Goal: Information Seeking & Learning: Learn about a topic

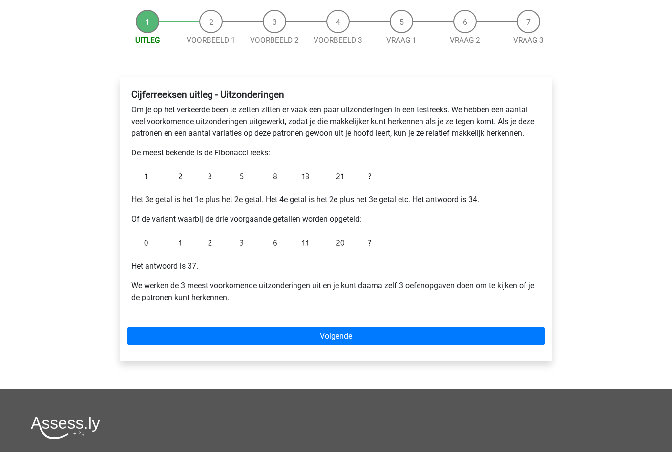
scroll to position [90, 0]
click at [517, 351] on div "Cijferreeksen uitleg - Uitzonderingen Om je op het verkeerde been te zetten zit…" at bounding box center [336, 220] width 433 height 284
click at [505, 328] on link "Volgende" at bounding box center [336, 336] width 417 height 19
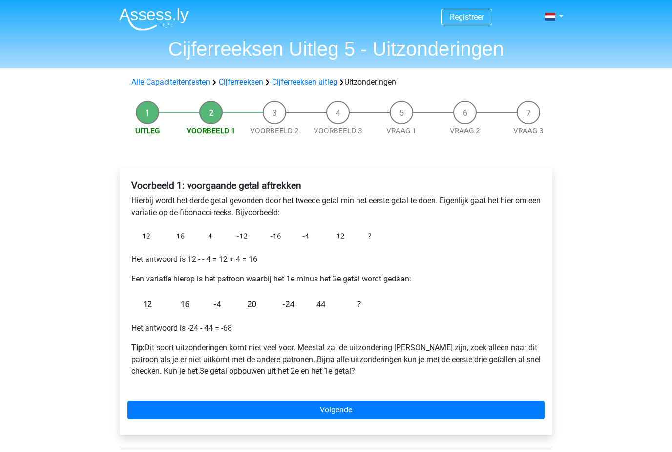
click at [96, 442] on div "Registreer Nederlands English" at bounding box center [336, 360] width 672 height 721
click at [498, 402] on link "Volgende" at bounding box center [336, 410] width 417 height 19
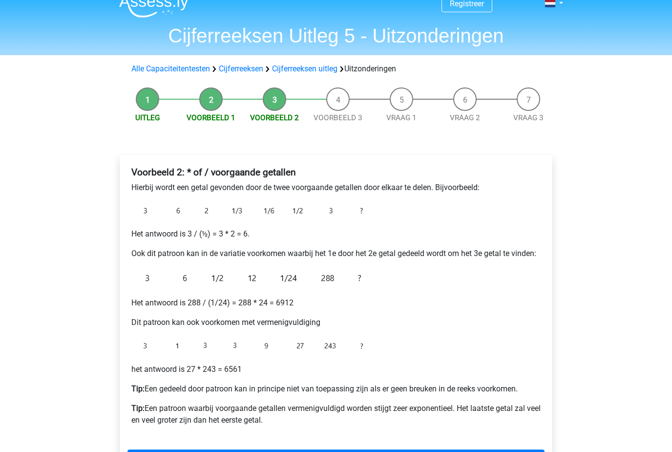
scroll to position [14, 0]
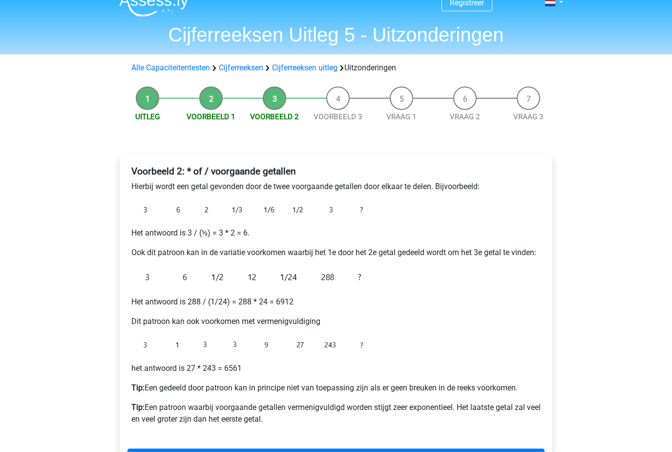
click at [515, 444] on div "Voorbeeld 2: * of / voorgaande getallen Hierbij wordt een getal gevonden door d…" at bounding box center [336, 318] width 433 height 329
click at [519, 450] on link "Volgende" at bounding box center [336, 458] width 417 height 19
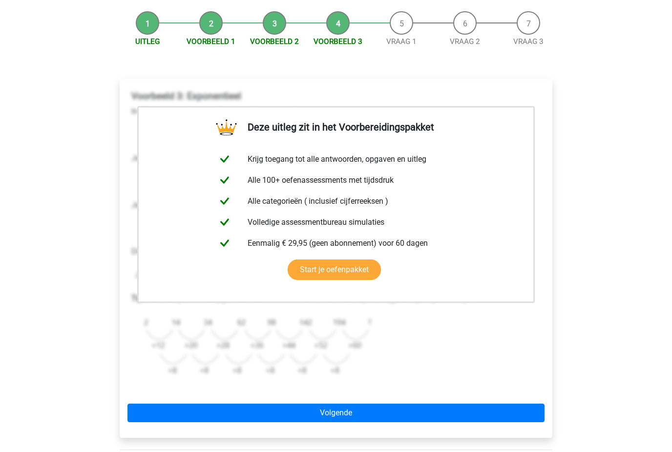
scroll to position [98, 0]
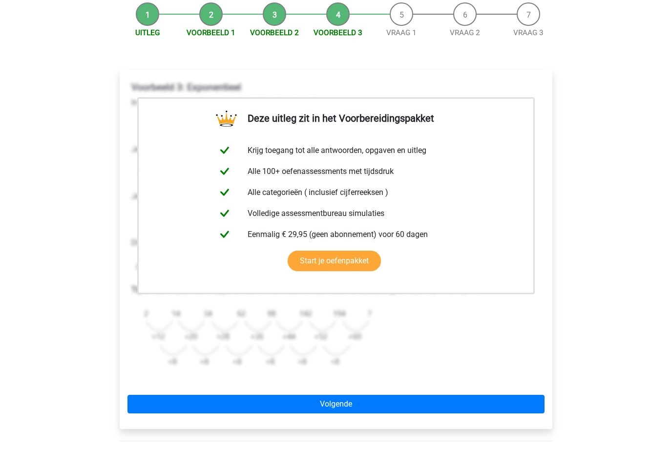
click at [487, 406] on link "Volgende" at bounding box center [336, 404] width 417 height 19
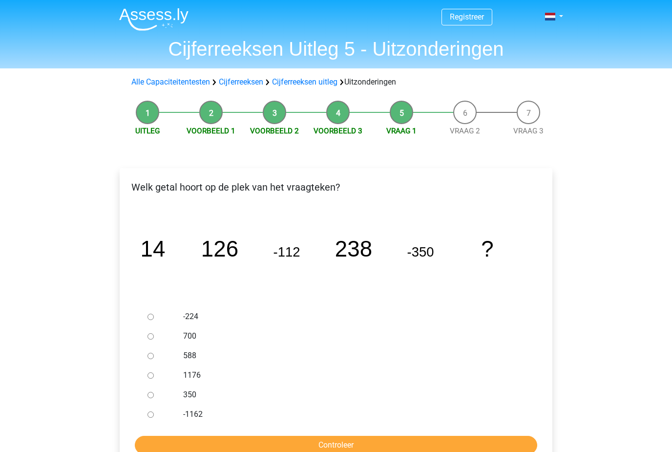
click at [150, 359] on input "588" at bounding box center [151, 356] width 6 height 6
radio input "true"
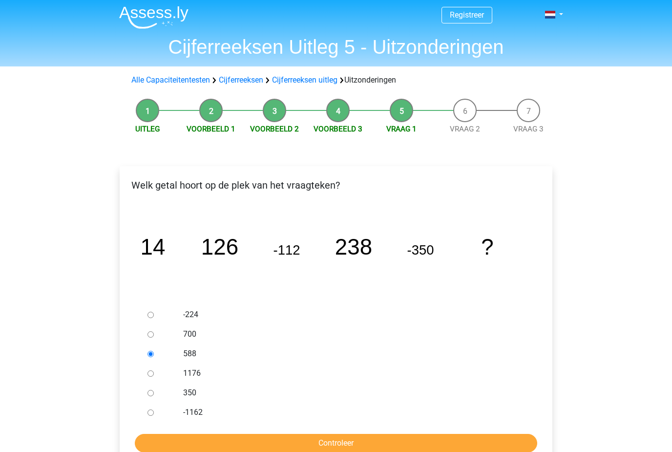
scroll to position [1, 0]
click at [504, 451] on div "Welk getal hoort op de plek van het vraagteken? image/svg+xml 14 126 -112 238 -…" at bounding box center [336, 318] width 433 height 302
click at [506, 444] on input "Controleer" at bounding box center [336, 444] width 403 height 19
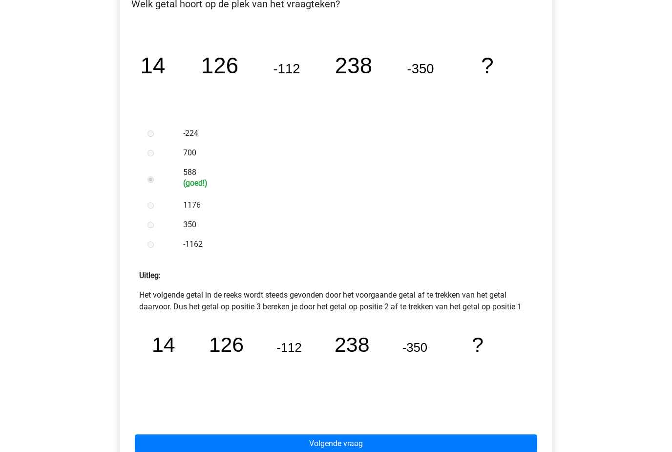
scroll to position [188, 0]
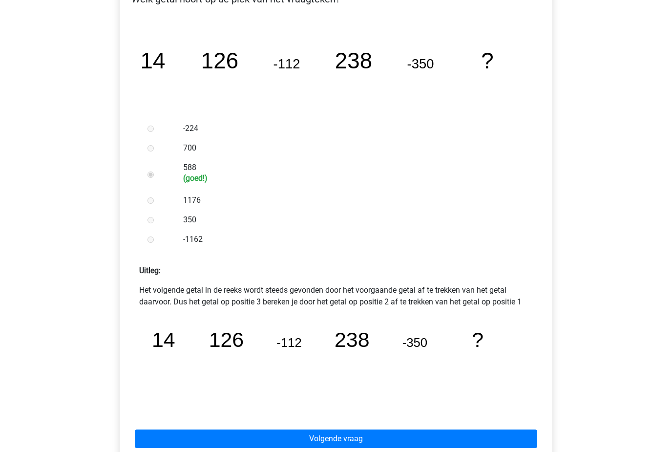
click at [524, 451] on div "Volgende vraag" at bounding box center [336, 437] width 417 height 54
click at [532, 441] on link "Volgende vraag" at bounding box center [336, 439] width 403 height 19
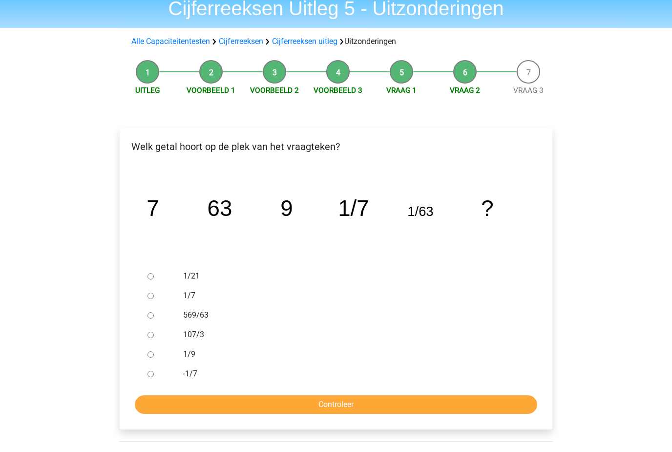
scroll to position [43, 0]
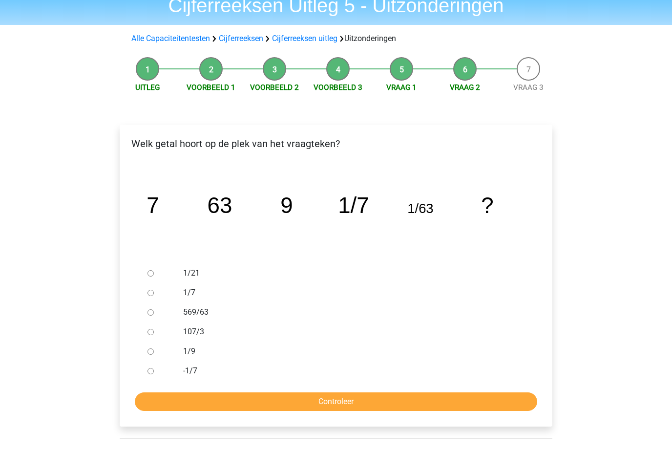
click at [177, 337] on div "107/3" at bounding box center [352, 332] width 353 height 20
click at [173, 351] on div at bounding box center [160, 352] width 32 height 20
click at [150, 351] on input "1/9" at bounding box center [151, 352] width 6 height 6
radio input "true"
click at [509, 399] on input "Controleer" at bounding box center [336, 402] width 403 height 19
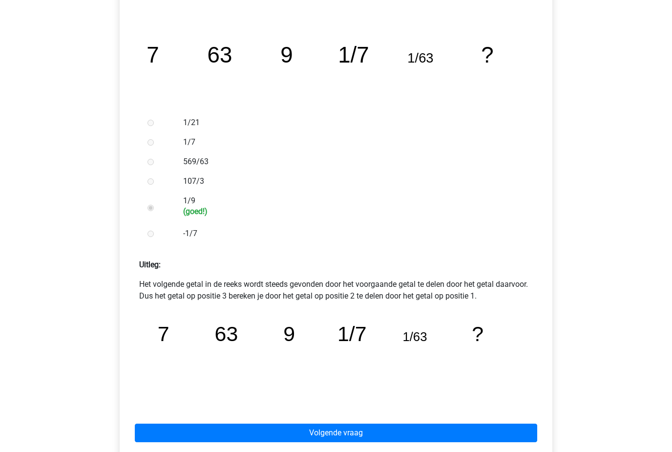
scroll to position [192, 0]
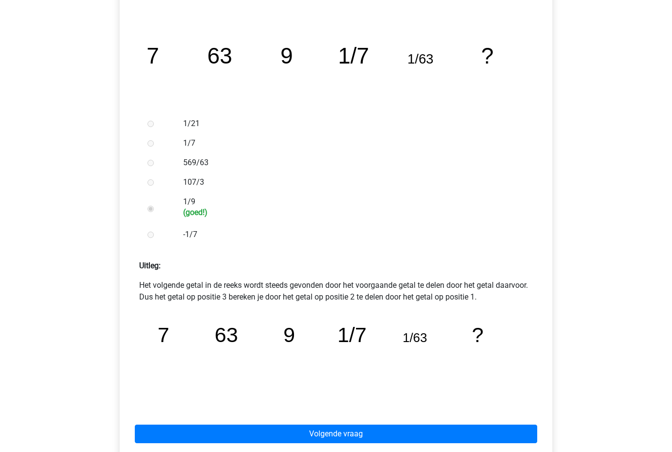
click at [531, 431] on link "Volgende vraag" at bounding box center [336, 434] width 403 height 19
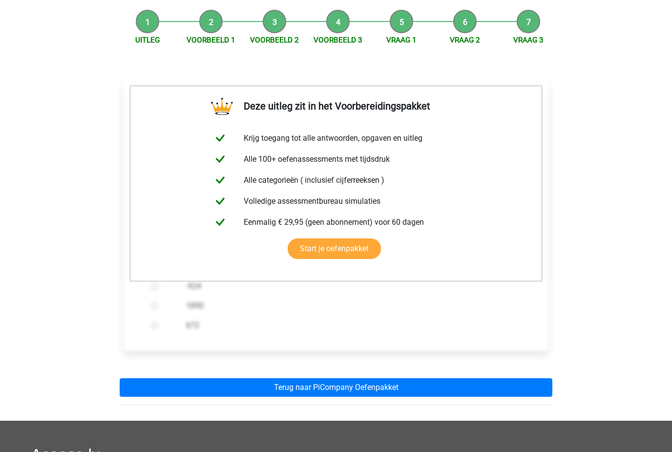
scroll to position [117, 0]
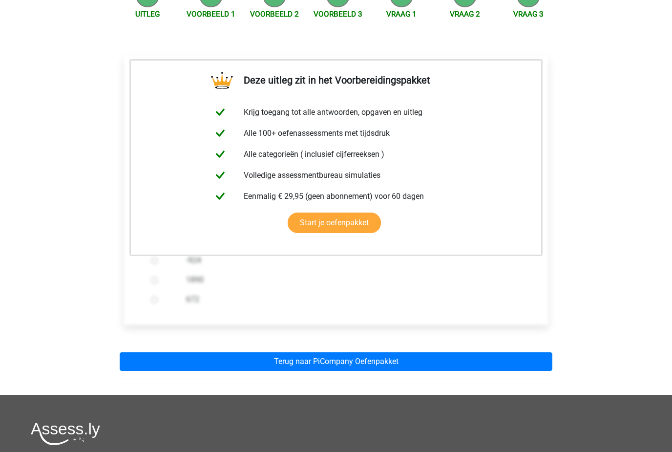
click at [538, 364] on link "Terug naar PiCompany Oefenpakket" at bounding box center [336, 361] width 433 height 19
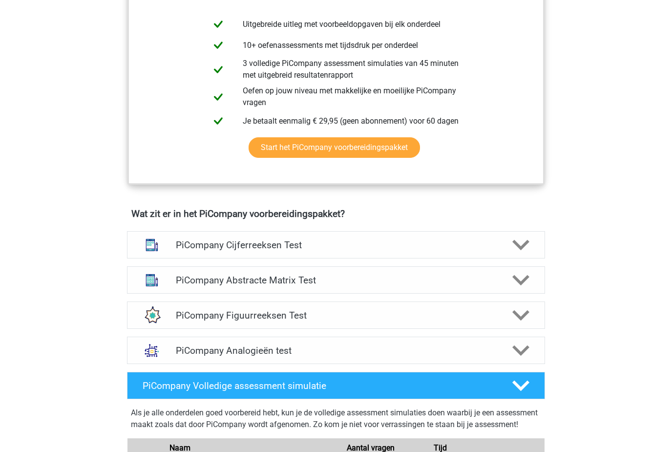
scroll to position [444, 0]
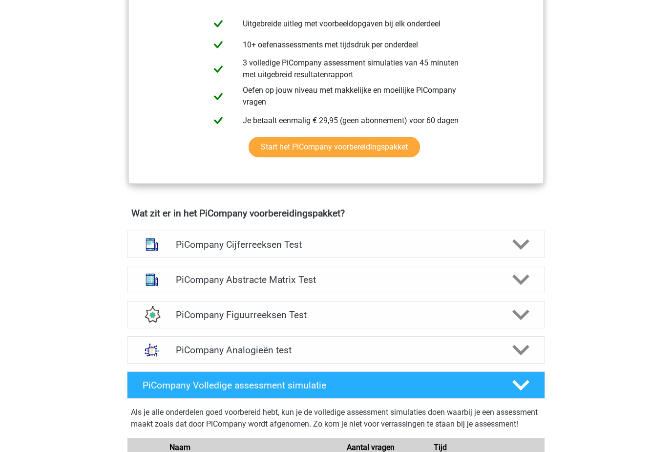
click at [510, 254] on div at bounding box center [520, 244] width 33 height 17
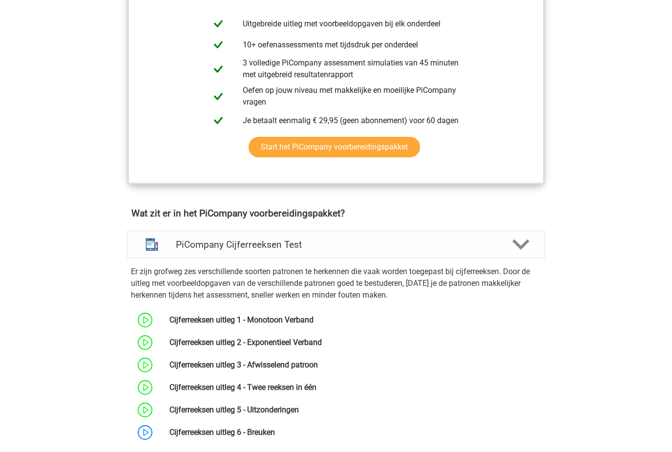
click at [530, 253] on div at bounding box center [520, 244] width 33 height 17
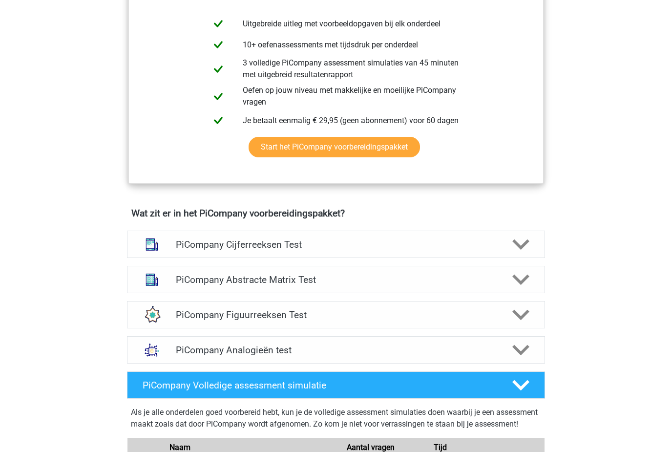
click at [515, 323] on icon at bounding box center [520, 314] width 17 height 17
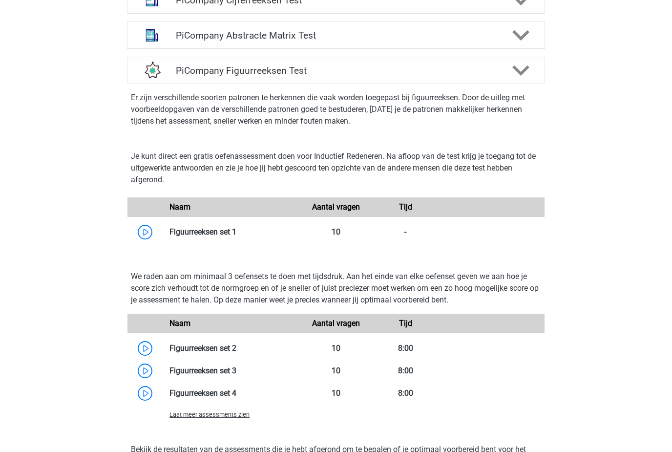
scroll to position [693, 0]
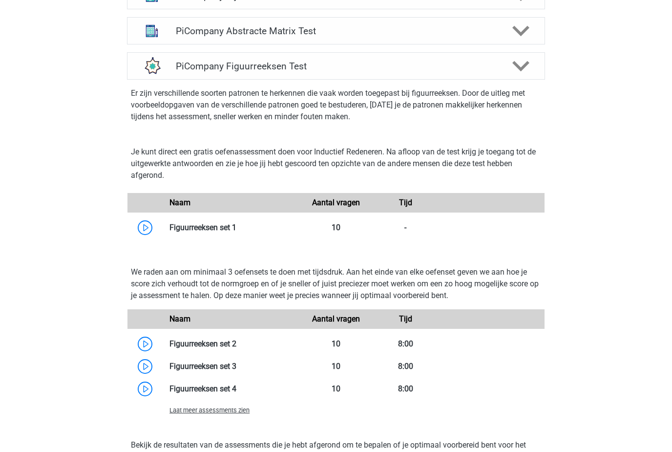
click at [236, 232] on link at bounding box center [236, 227] width 0 height 9
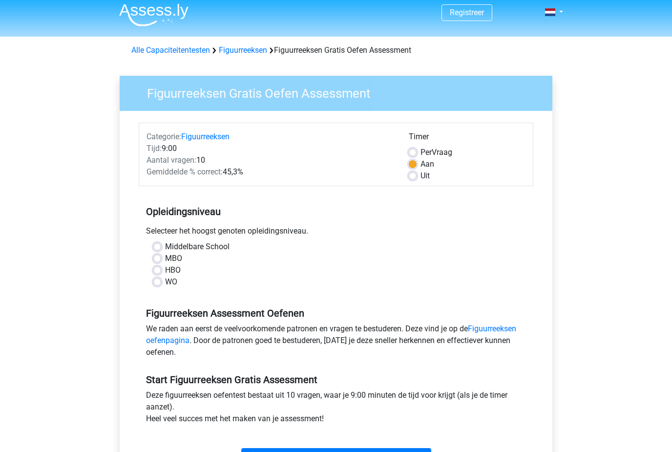
scroll to position [5, 0]
click at [167, 260] on label "MBO" at bounding box center [173, 258] width 17 height 12
click at [161, 260] on input "MBO" at bounding box center [157, 257] width 8 height 10
radio input "true"
click at [412, 451] on input "Start" at bounding box center [336, 456] width 190 height 19
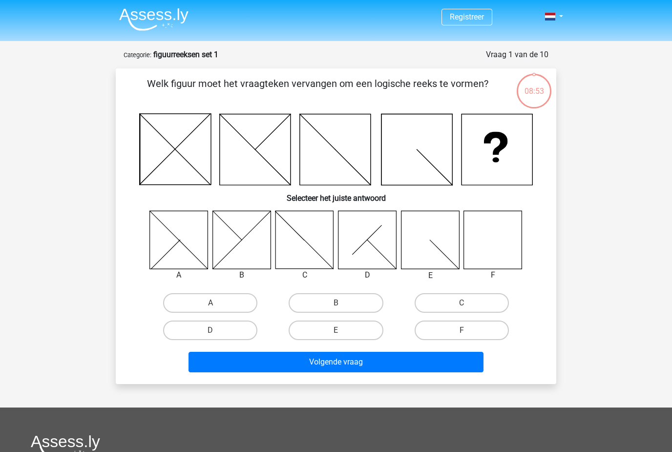
click at [491, 334] on label "F" at bounding box center [462, 330] width 94 height 20
click at [468, 334] on input "F" at bounding box center [465, 333] width 6 height 6
radio input "true"
click at [438, 364] on button "Volgende vraag" at bounding box center [337, 362] width 296 height 21
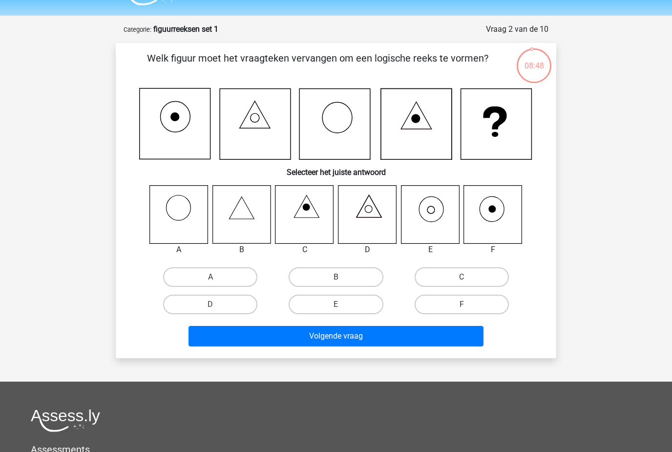
scroll to position [13, 0]
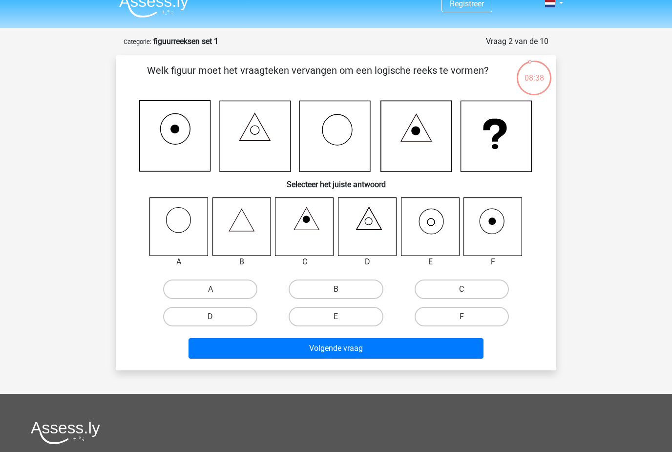
click at [365, 222] on icon at bounding box center [368, 226] width 58 height 58
click at [213, 320] on input "D" at bounding box center [214, 320] width 6 height 6
radio input "true"
click at [449, 352] on button "Volgende vraag" at bounding box center [337, 348] width 296 height 21
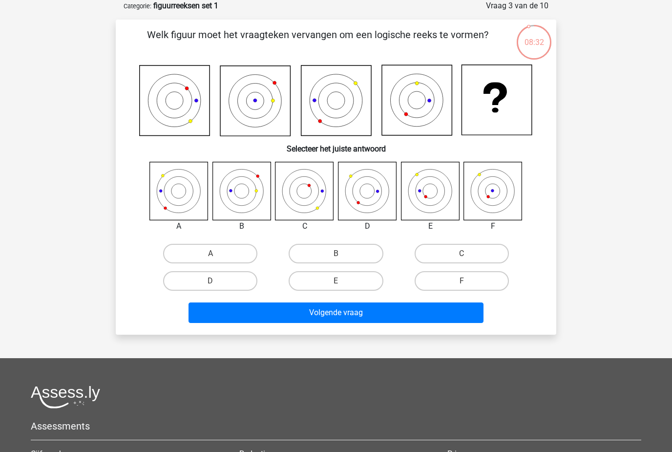
scroll to position [38, 0]
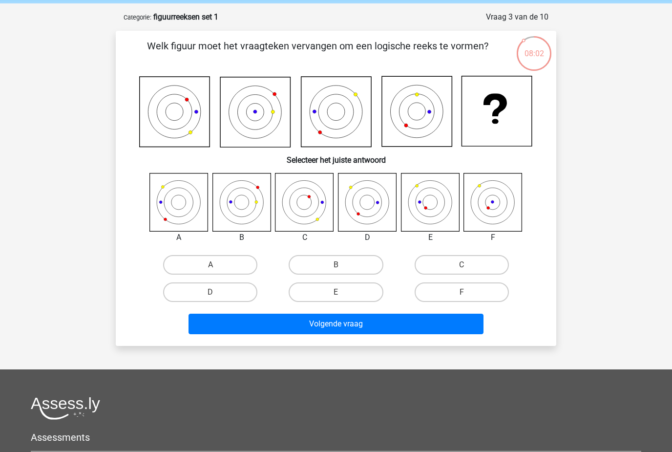
click at [465, 293] on input "F" at bounding box center [465, 295] width 6 height 6
radio input "true"
click at [454, 332] on button "Volgende vraag" at bounding box center [337, 324] width 296 height 21
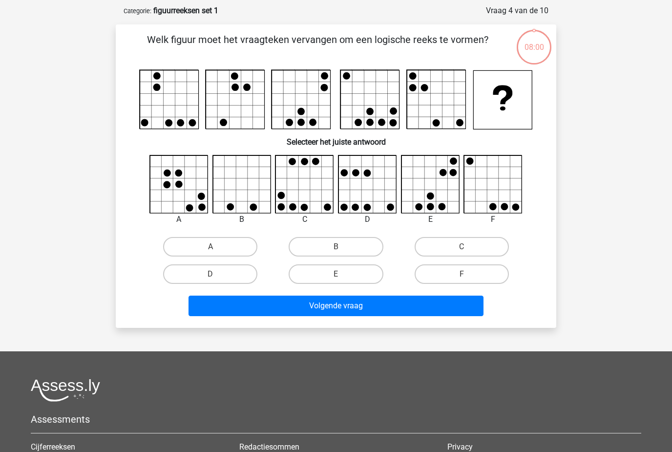
scroll to position [49, 0]
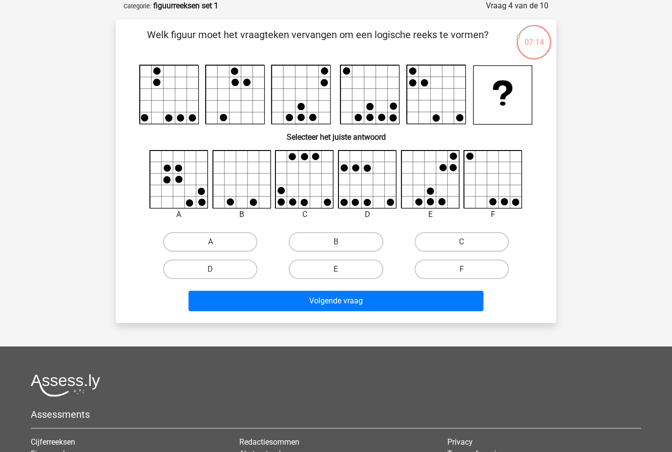
click at [336, 286] on div "Volgende vraag" at bounding box center [335, 299] width 409 height 32
click at [367, 263] on label "E" at bounding box center [336, 269] width 94 height 20
click at [342, 269] on input "E" at bounding box center [339, 272] width 6 height 6
radio input "true"
click at [415, 298] on button "Volgende vraag" at bounding box center [337, 301] width 296 height 21
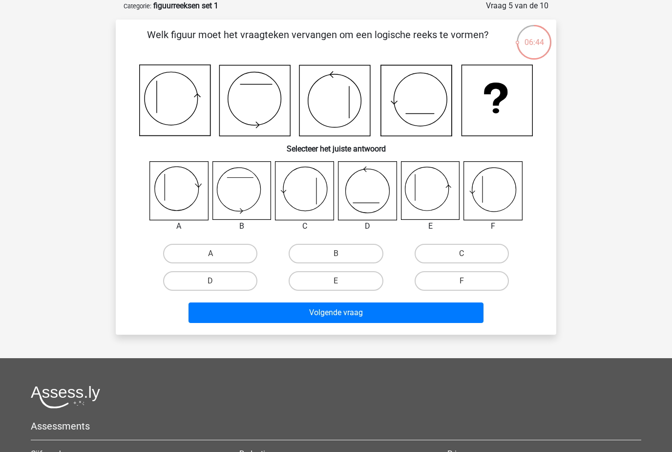
click at [344, 289] on label "E" at bounding box center [336, 281] width 94 height 20
click at [342, 287] on input "E" at bounding box center [339, 284] width 6 height 6
radio input "true"
click at [432, 314] on button "Volgende vraag" at bounding box center [337, 312] width 296 height 21
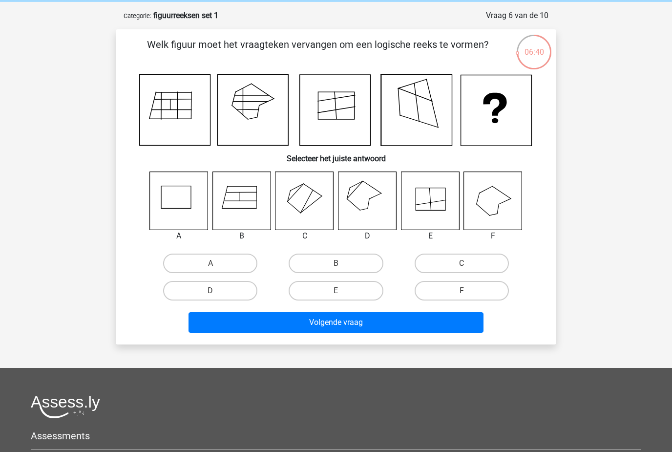
scroll to position [14, 0]
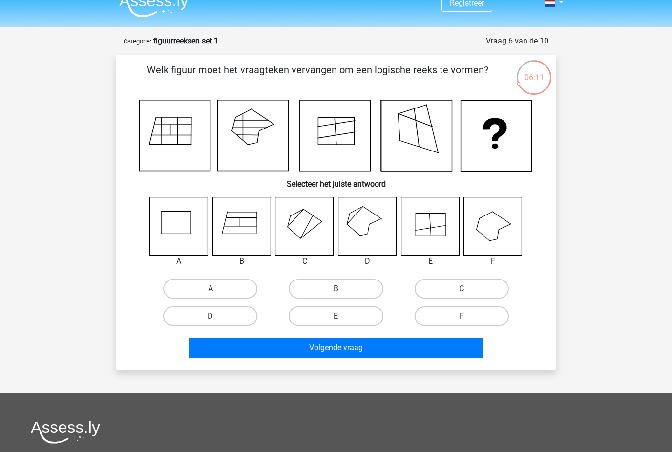
click at [487, 313] on label "F" at bounding box center [462, 316] width 94 height 20
click at [468, 316] on input "F" at bounding box center [465, 319] width 6 height 6
radio input "true"
click at [467, 357] on button "Volgende vraag" at bounding box center [337, 348] width 296 height 21
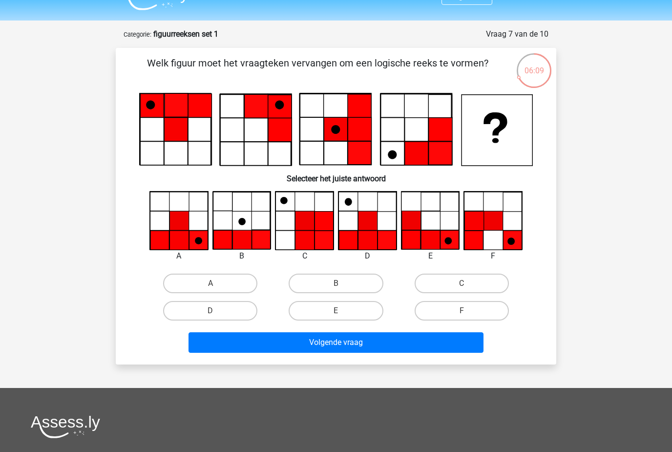
scroll to position [19, 0]
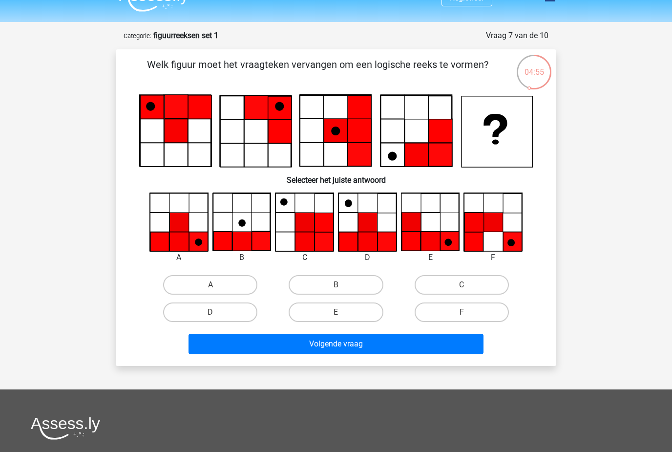
click at [240, 313] on label "D" at bounding box center [210, 312] width 94 height 20
click at [217, 313] on input "D" at bounding box center [214, 315] width 6 height 6
radio input "true"
click at [459, 349] on button "Volgende vraag" at bounding box center [337, 344] width 296 height 21
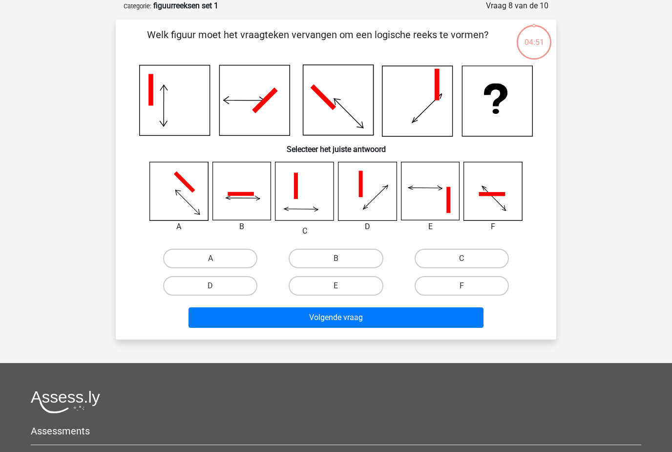
scroll to position [49, 0]
click at [465, 286] on input "F" at bounding box center [465, 289] width 6 height 6
radio input "true"
click at [457, 326] on button "Volgende vraag" at bounding box center [337, 317] width 296 height 21
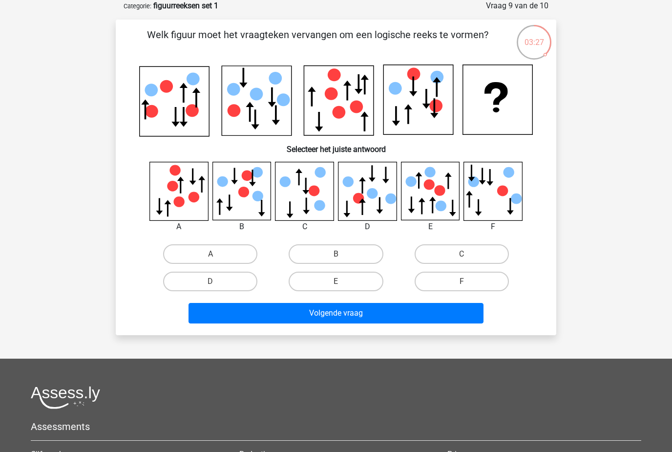
click at [217, 296] on div "Volgende vraag" at bounding box center [335, 311] width 409 height 32
click at [233, 274] on label "D" at bounding box center [210, 282] width 94 height 20
click at [217, 281] on input "D" at bounding box center [214, 284] width 6 height 6
radio input "true"
click at [282, 323] on button "Volgende vraag" at bounding box center [337, 313] width 296 height 21
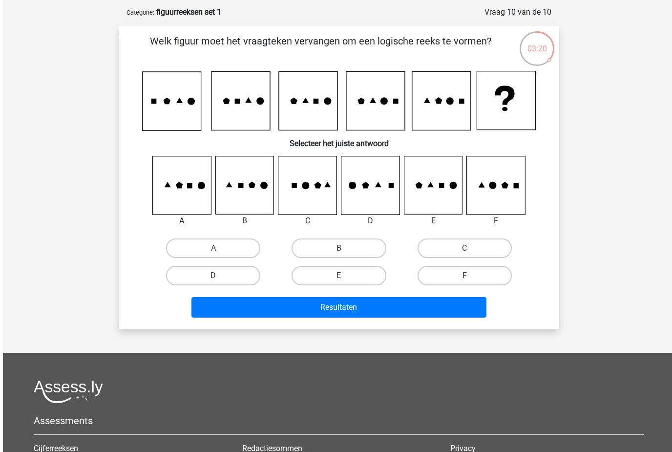
scroll to position [30, 0]
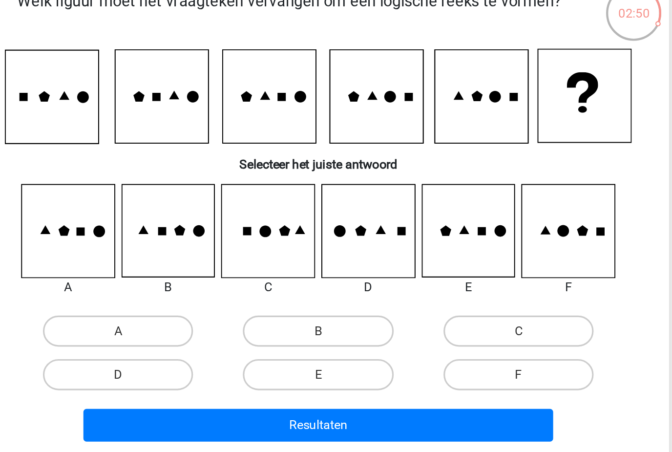
click at [415, 278] on label "F" at bounding box center [462, 288] width 94 height 20
click at [462, 288] on input "F" at bounding box center [465, 291] width 6 height 6
radio input "true"
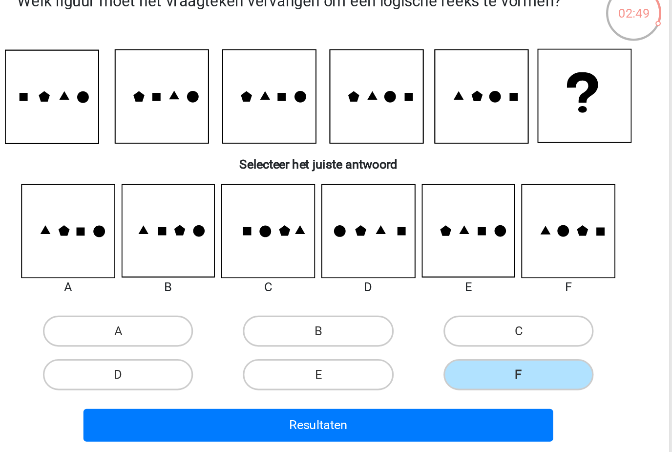
click at [316, 310] on button "Resultaten" at bounding box center [337, 320] width 296 height 21
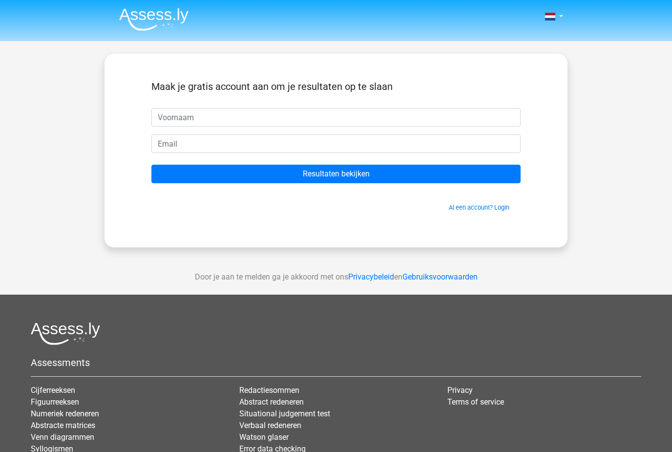
click at [478, 172] on input "Resultaten bekijken" at bounding box center [335, 174] width 369 height 19
click at [483, 179] on input "Resultaten bekijken" at bounding box center [335, 174] width 369 height 19
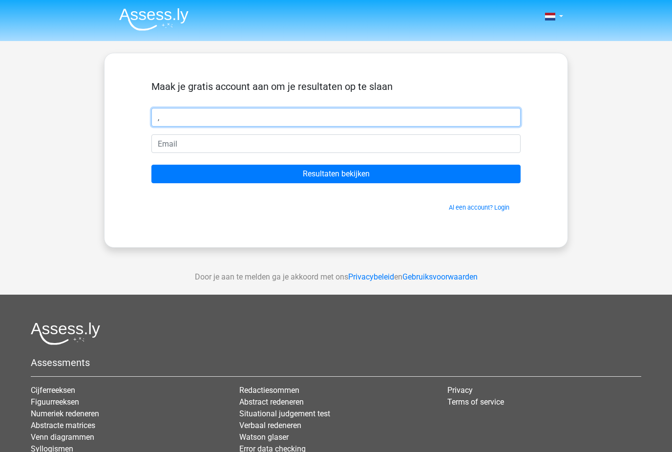
type input ","
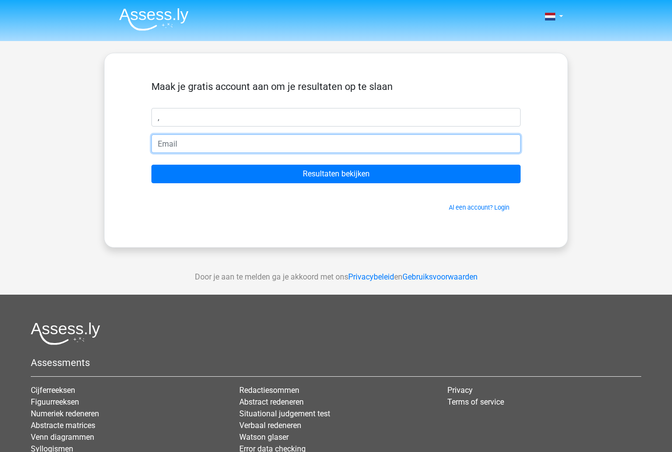
click at [418, 151] on input "email" at bounding box center [335, 143] width 369 height 19
type input "[EMAIL_ADDRESS][DOMAIN_NAME]"
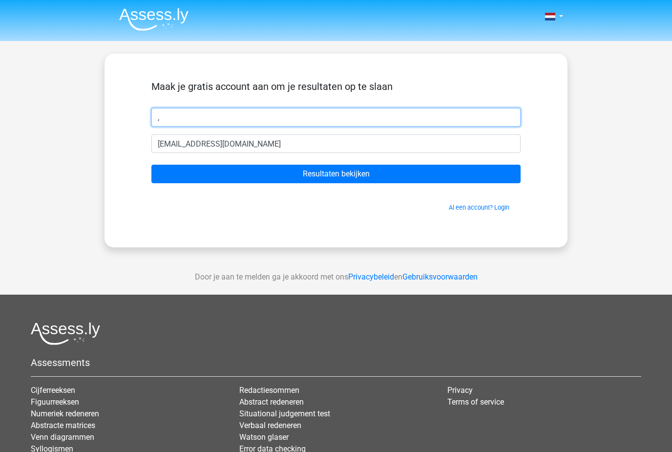
click at [397, 126] on input "," at bounding box center [335, 117] width 369 height 19
type input "Milla"
click at [336, 174] on input "Resultaten bekijken" at bounding box center [335, 174] width 369 height 19
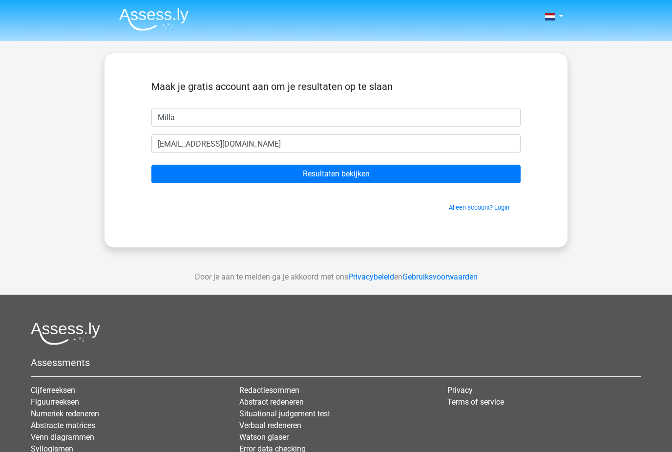
click at [486, 176] on input "Resultaten bekijken" at bounding box center [335, 174] width 369 height 19
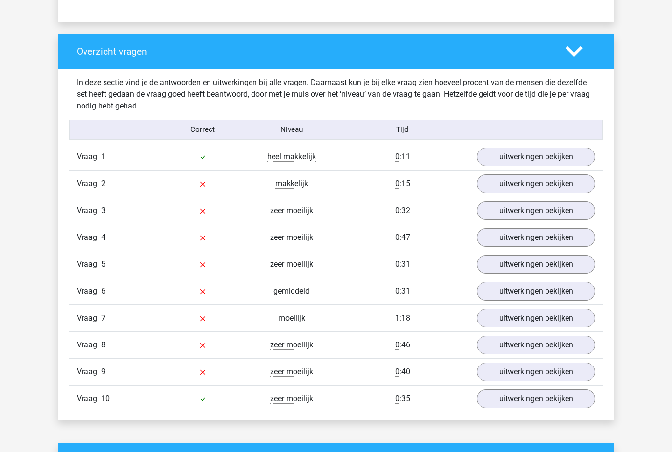
scroll to position [693, 0]
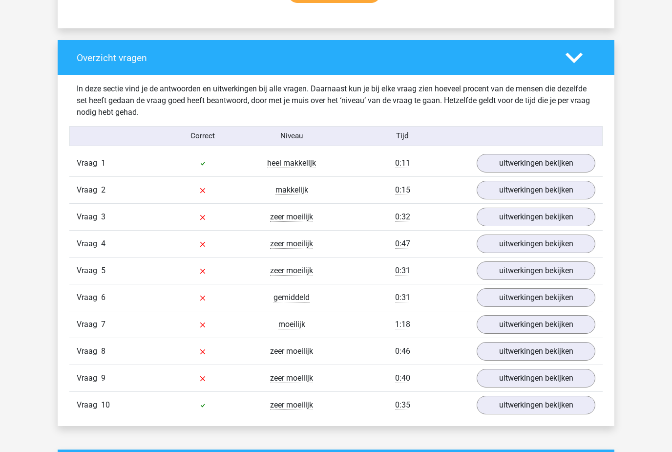
click at [575, 198] on link "uitwerkingen bekijken" at bounding box center [536, 190] width 119 height 19
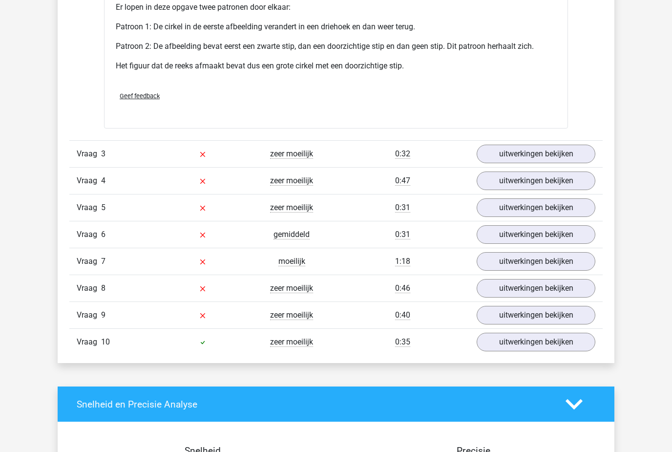
scroll to position [1358, 0]
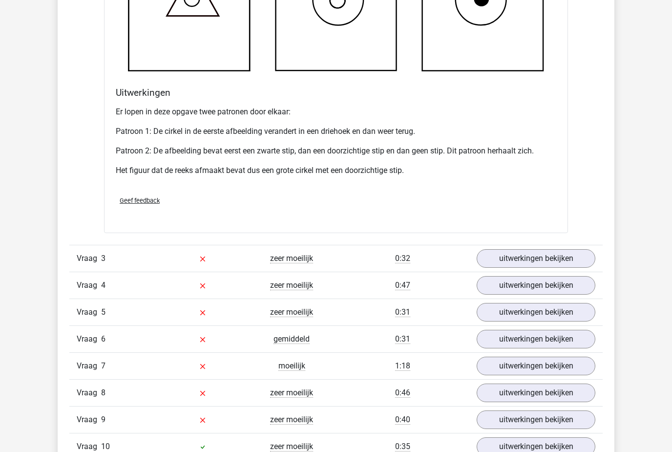
click at [557, 315] on link "uitwerkingen bekijken" at bounding box center [536, 312] width 119 height 19
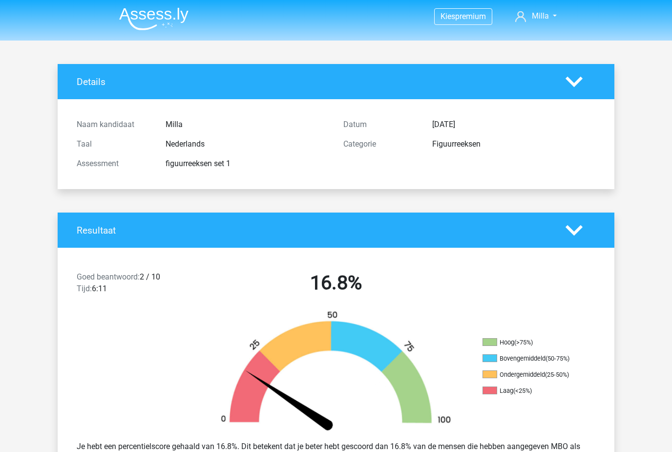
scroll to position [0, 0]
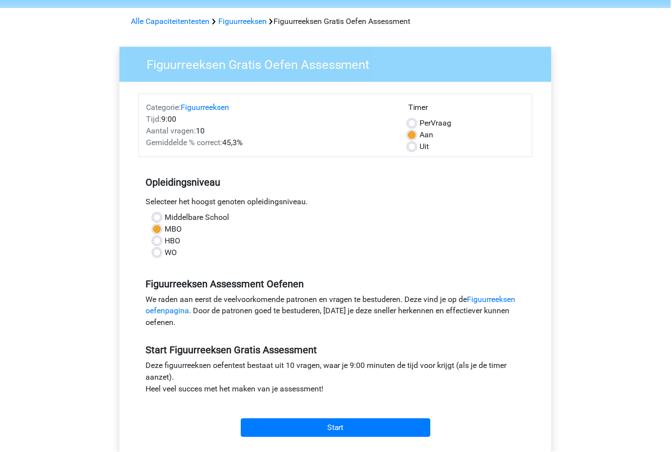
scroll to position [34, 0]
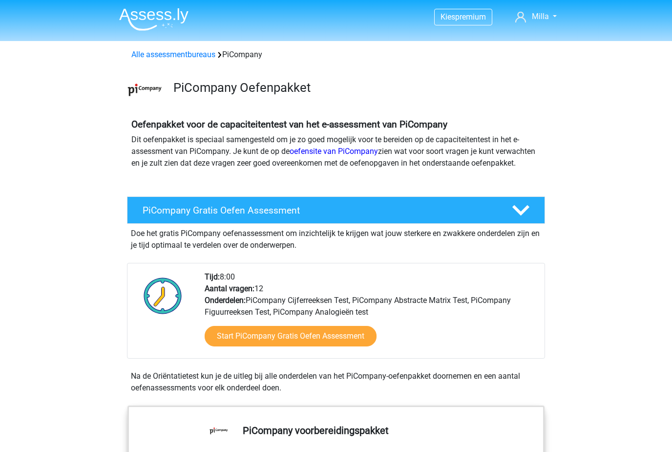
click at [526, 219] on icon at bounding box center [520, 210] width 17 height 17
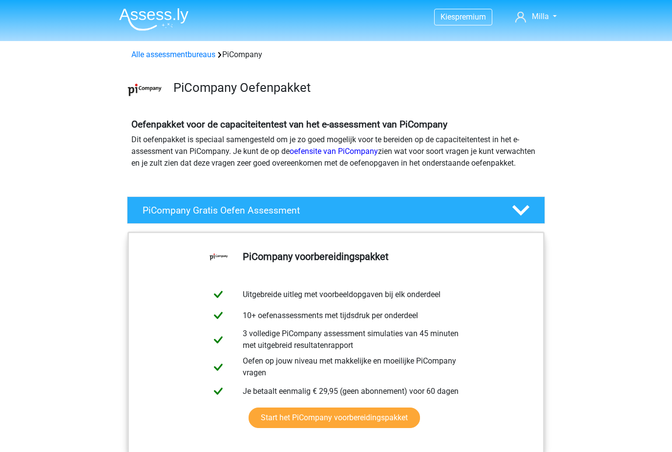
click at [527, 216] on polygon at bounding box center [520, 210] width 17 height 11
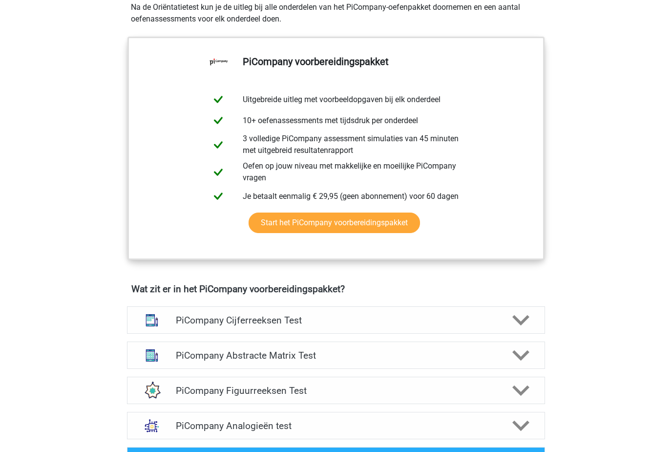
scroll to position [436, 0]
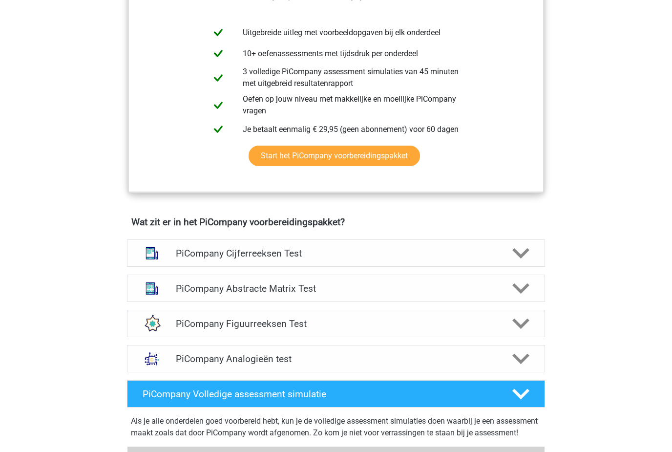
click at [524, 259] on polygon at bounding box center [520, 253] width 17 height 11
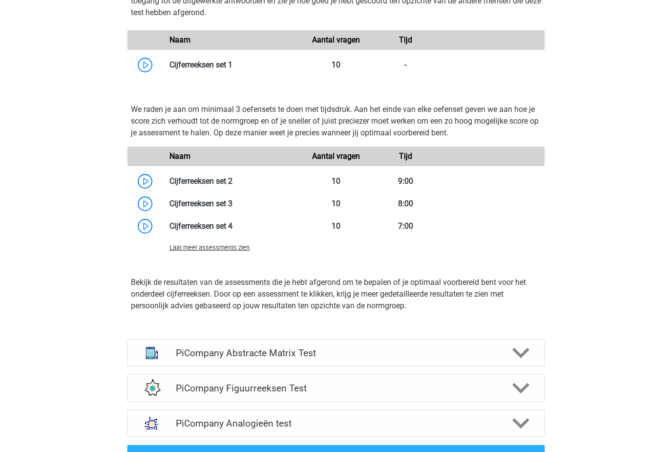
scroll to position [954, 0]
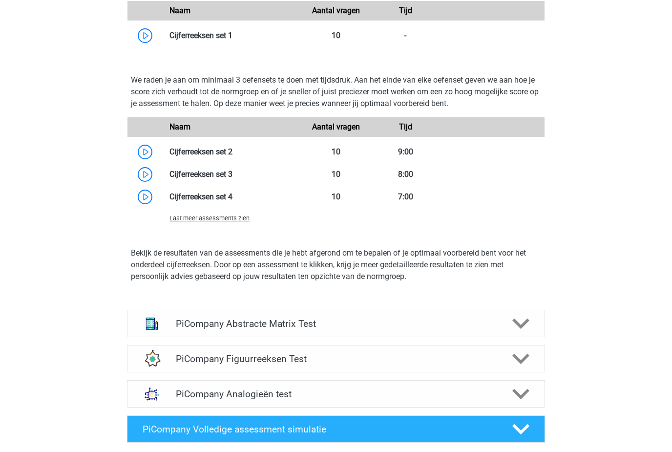
click at [518, 332] on icon at bounding box center [520, 323] width 17 height 17
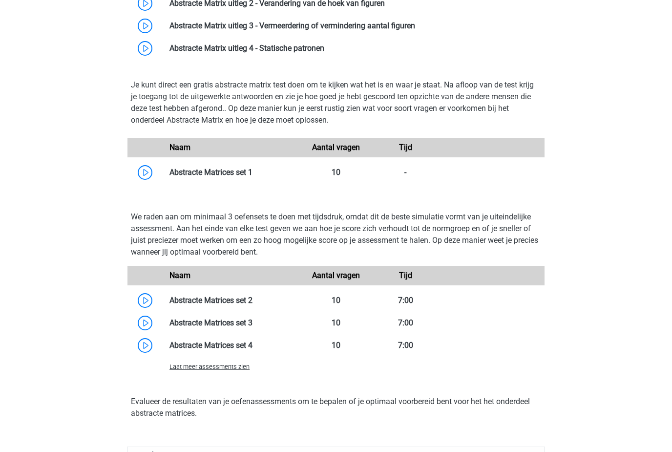
scroll to position [1494, 0]
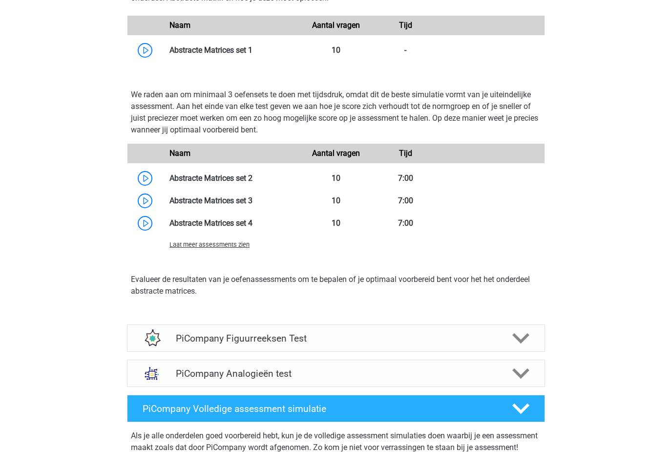
click at [521, 344] on polygon at bounding box center [520, 338] width 17 height 11
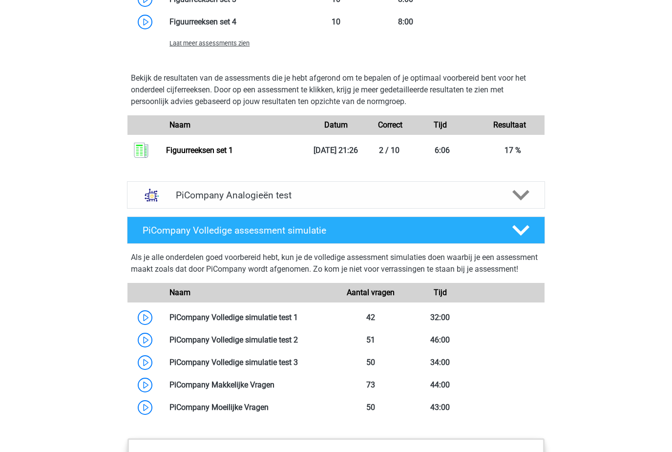
scroll to position [2133, 0]
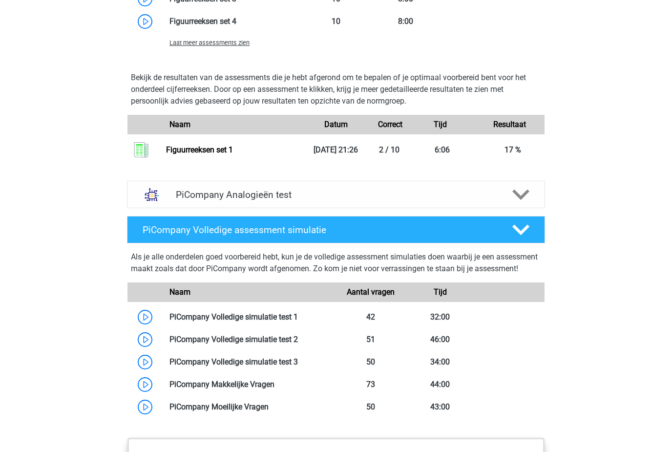
click at [298, 322] on link at bounding box center [298, 317] width 0 height 9
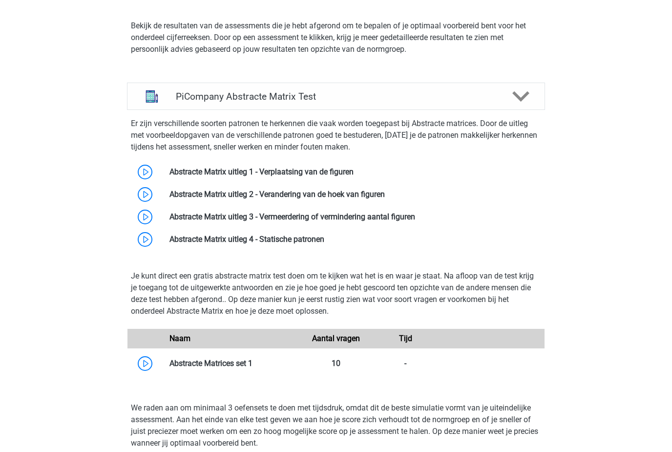
scroll to position [1180, 0]
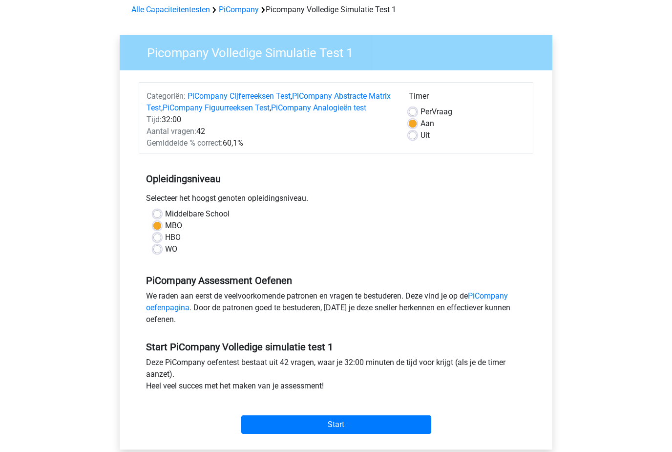
scroll to position [44, 0]
click at [422, 99] on div "Timer" at bounding box center [467, 99] width 117 height 16
click at [422, 102] on div "Timer" at bounding box center [467, 99] width 117 height 16
click at [421, 109] on label "Per Vraag" at bounding box center [437, 113] width 32 height 12
click at [415, 109] on input "Per Vraag" at bounding box center [413, 112] width 8 height 10
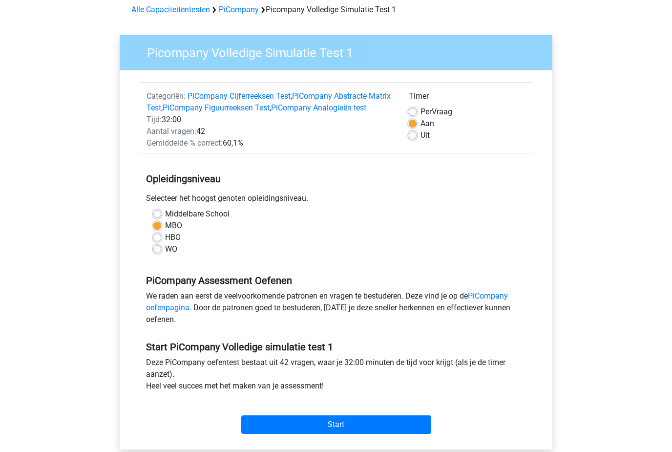
radio input "true"
click at [395, 450] on div "Categoriën: PiCompany Cijferreeksen Test , PiCompany Abstracte Matrix Test , Pi…" at bounding box center [336, 260] width 418 height 379
click at [412, 450] on div "Categoriën: PiCompany Cijferreeksen Test , PiCompany Abstracte Matrix Test , Pi…" at bounding box center [336, 260] width 418 height 379
click at [400, 434] on input "Start" at bounding box center [336, 425] width 190 height 19
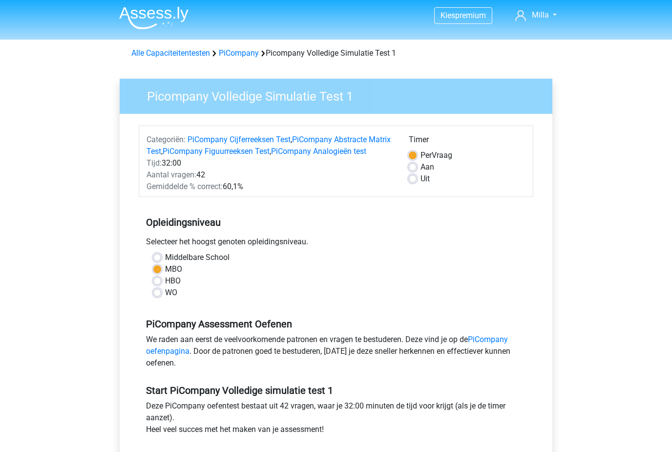
scroll to position [0, 0]
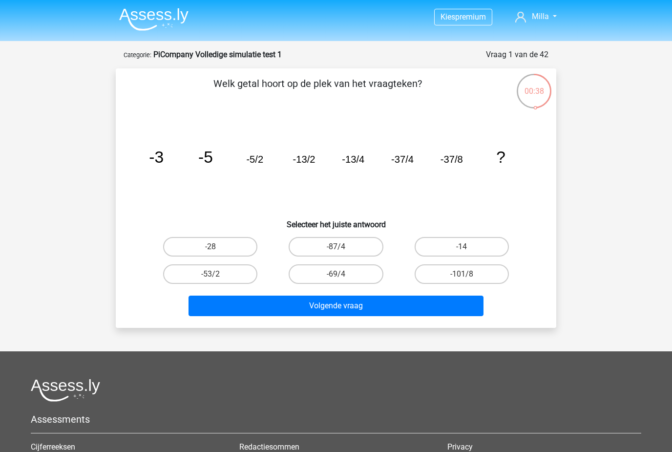
click at [356, 274] on label "-69/4" at bounding box center [336, 274] width 94 height 20
click at [342, 274] on input "-69/4" at bounding box center [339, 277] width 6 height 6
radio input "true"
click at [456, 301] on button "Volgende vraag" at bounding box center [337, 306] width 296 height 21
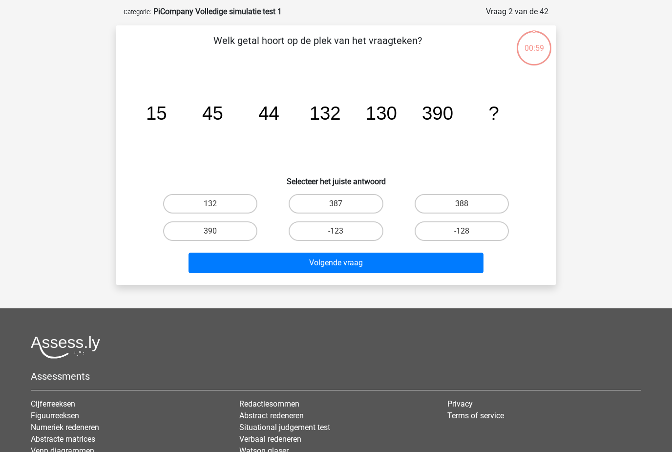
scroll to position [49, 0]
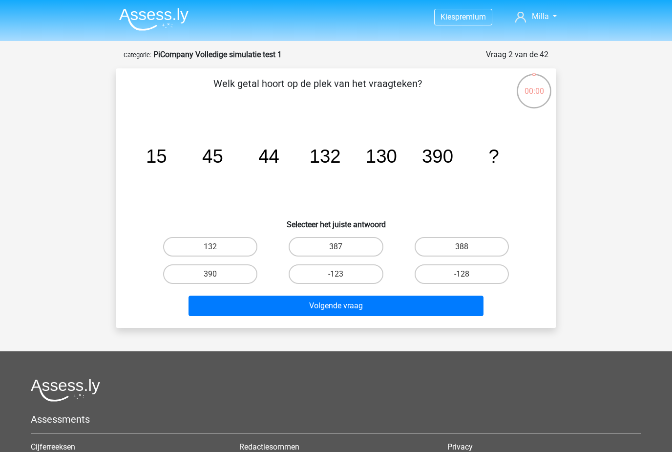
scroll to position [49, 0]
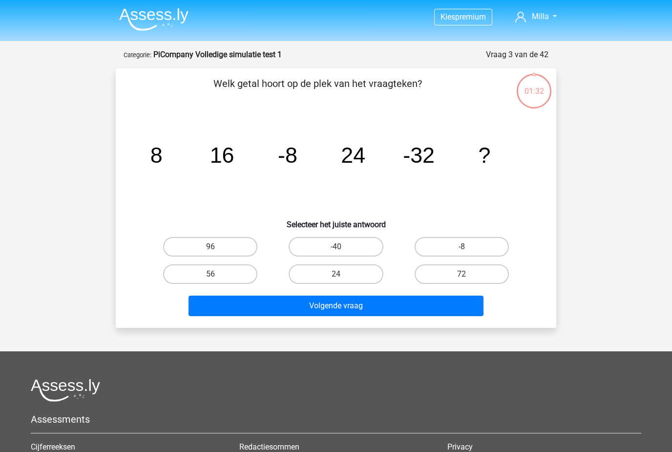
scroll to position [49, 0]
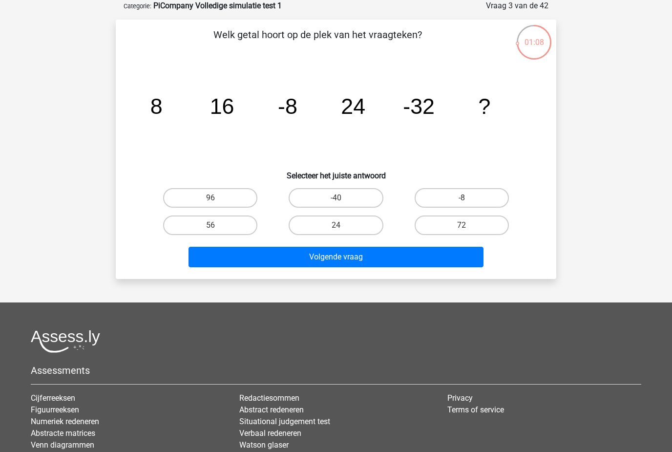
click at [368, 196] on label "-40" at bounding box center [336, 198] width 94 height 20
click at [342, 198] on input "-40" at bounding box center [339, 201] width 6 height 6
radio input "true"
click at [455, 259] on button "Volgende vraag" at bounding box center [337, 257] width 296 height 21
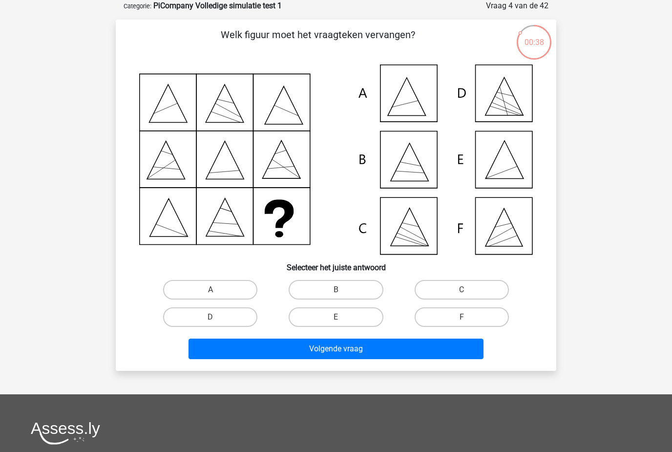
scroll to position [0, 0]
